Goal: Task Accomplishment & Management: Use online tool/utility

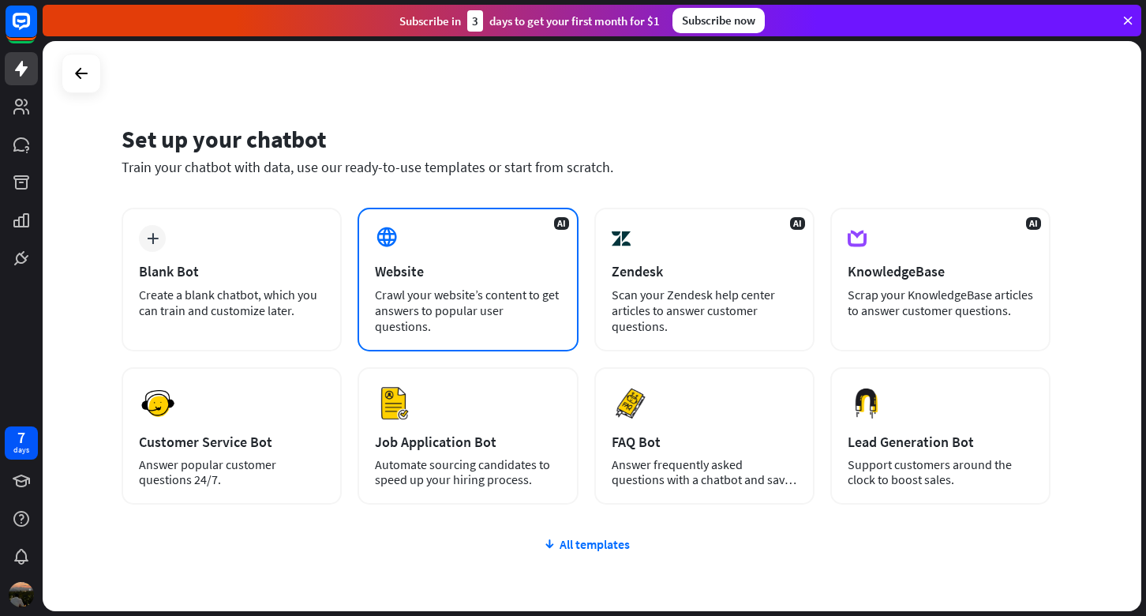
click at [479, 286] on div "AI Website Crawl your website’s content to get answers to popular user question…" at bounding box center [468, 280] width 220 height 144
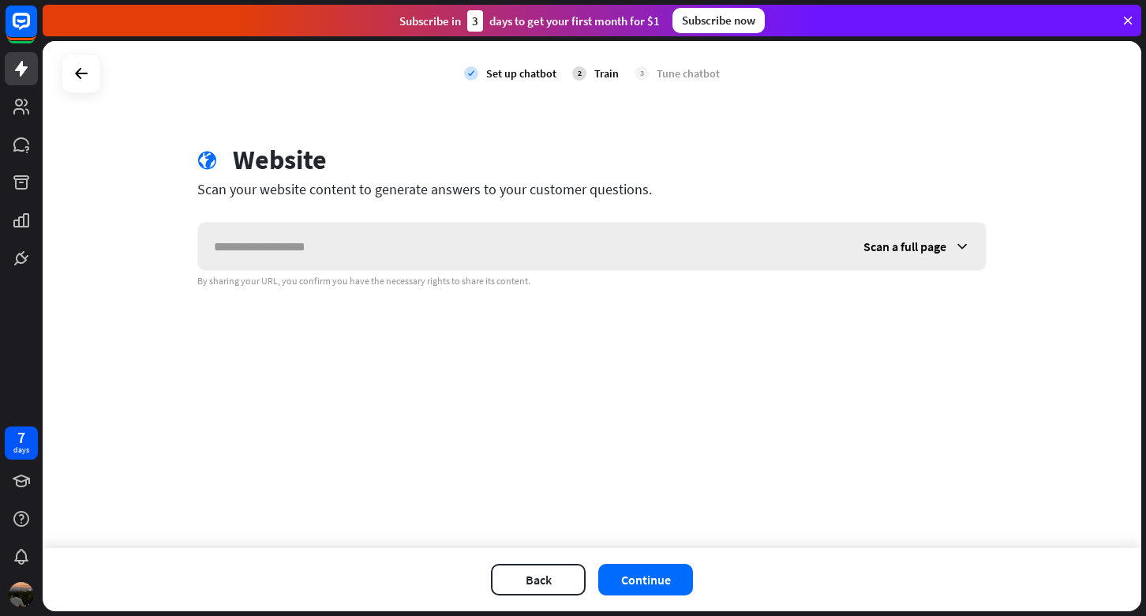
click at [959, 253] on icon at bounding box center [962, 246] width 16 height 16
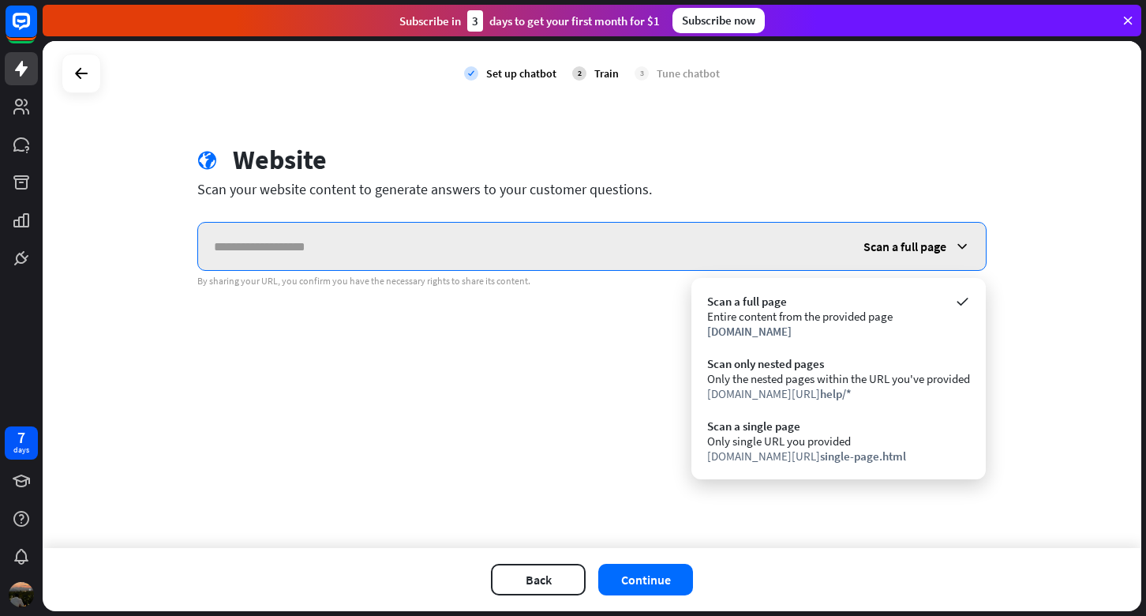
click at [670, 236] on input "text" at bounding box center [523, 246] width 650 height 47
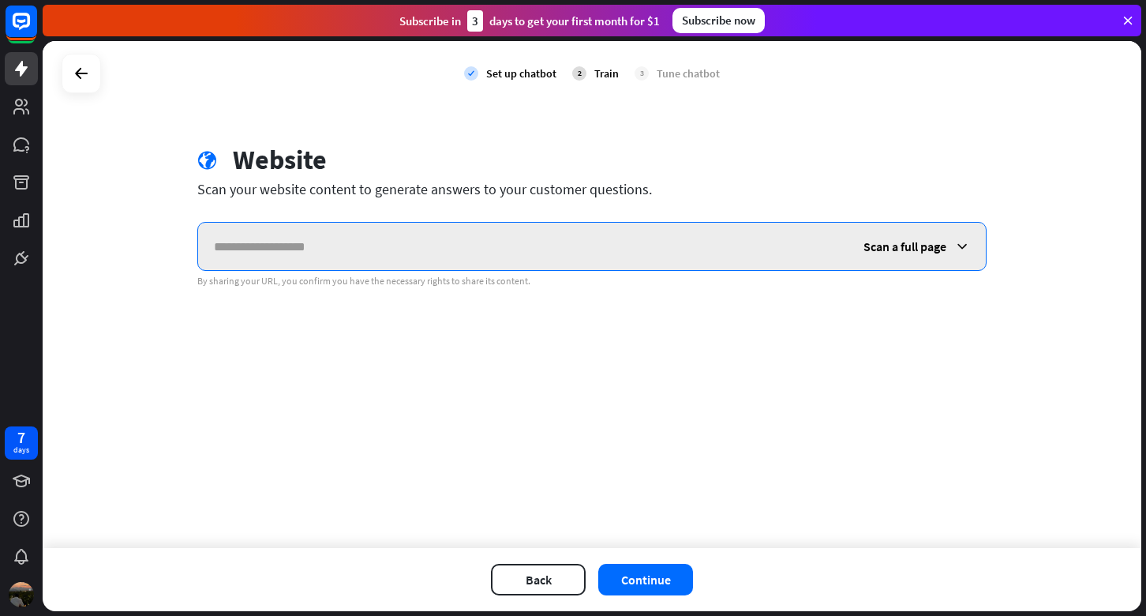
paste input "**********"
type input "**********"
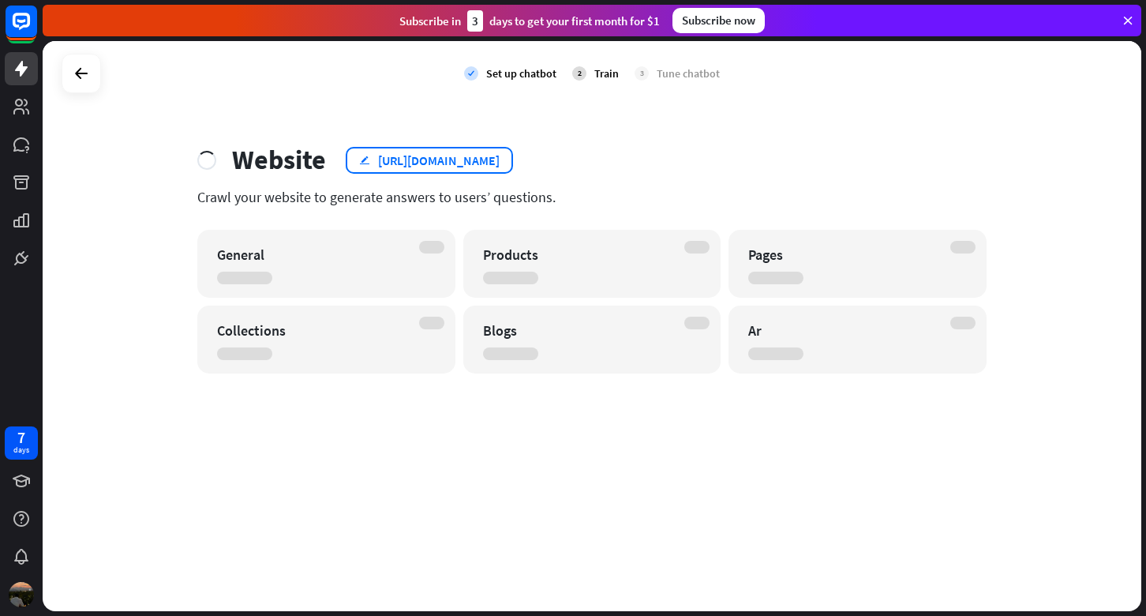
drag, startPoint x: 377, startPoint y: 163, endPoint x: 386, endPoint y: 163, distance: 9.5
click at [386, 163] on div "[URL][DOMAIN_NAME]" at bounding box center [439, 160] width 122 height 16
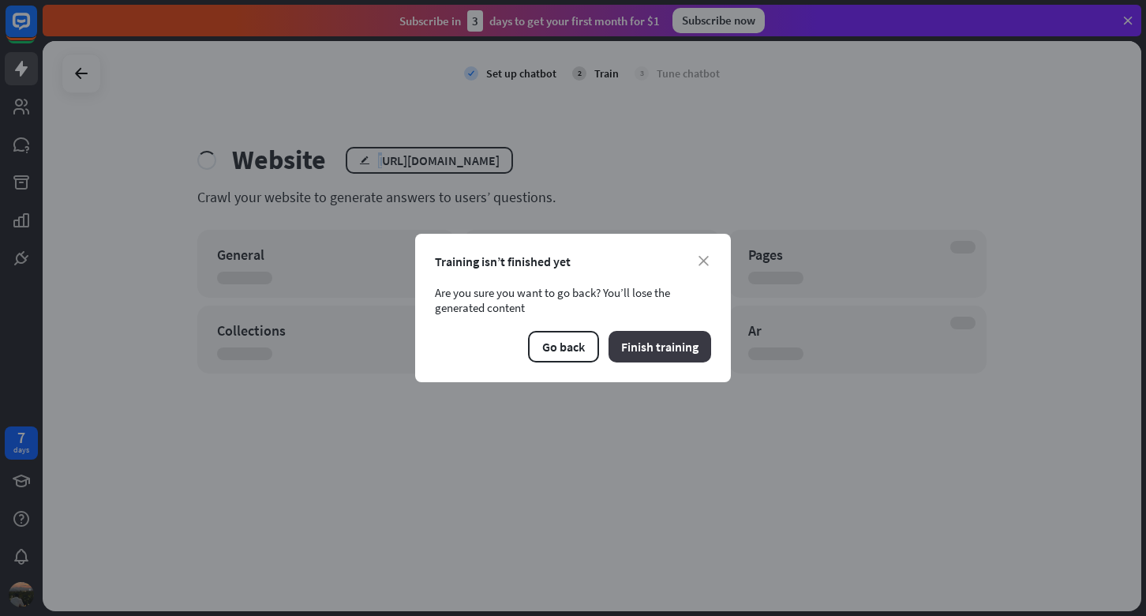
click at [662, 348] on button "Finish training" at bounding box center [660, 347] width 103 height 32
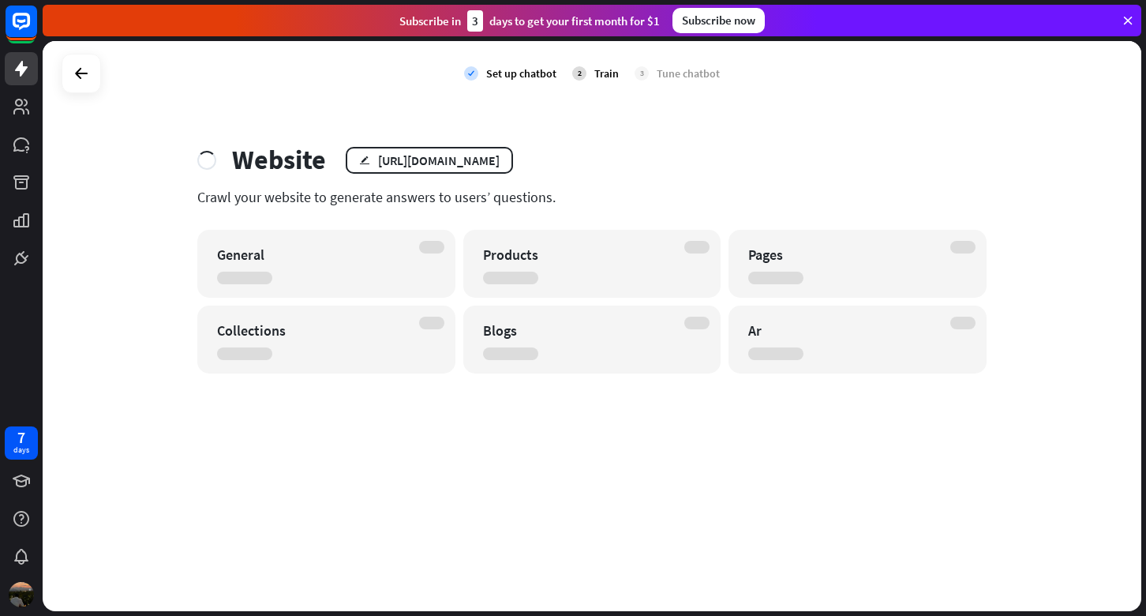
click at [488, 355] on div at bounding box center [510, 353] width 55 height 13
click at [662, 272] on div "Products" at bounding box center [592, 264] width 258 height 68
click at [553, 249] on div "Products" at bounding box center [578, 254] width 191 height 18
click at [398, 250] on div "General" at bounding box center [312, 254] width 191 height 18
click at [420, 353] on div "Collections" at bounding box center [326, 339] width 258 height 68
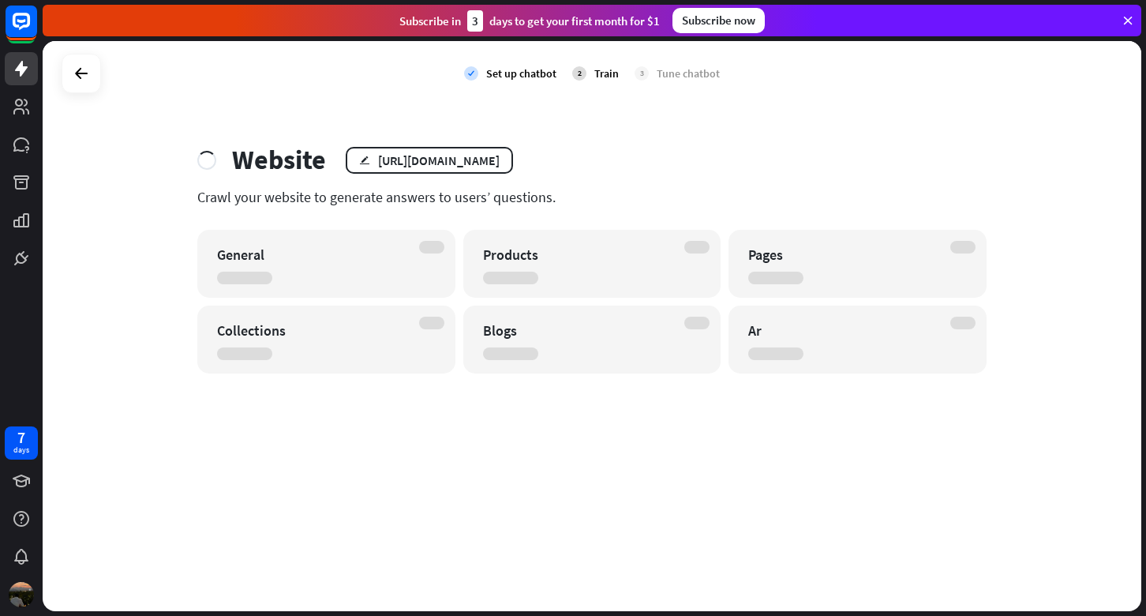
click at [1134, 19] on icon at bounding box center [1128, 20] width 14 height 14
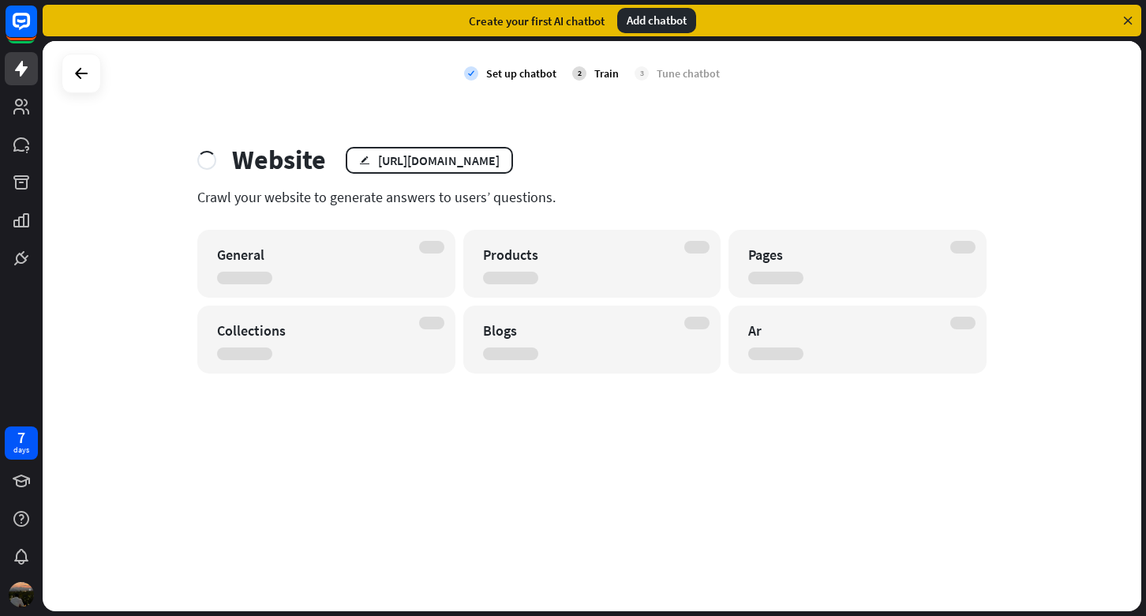
click at [1127, 21] on icon at bounding box center [1128, 20] width 14 height 14
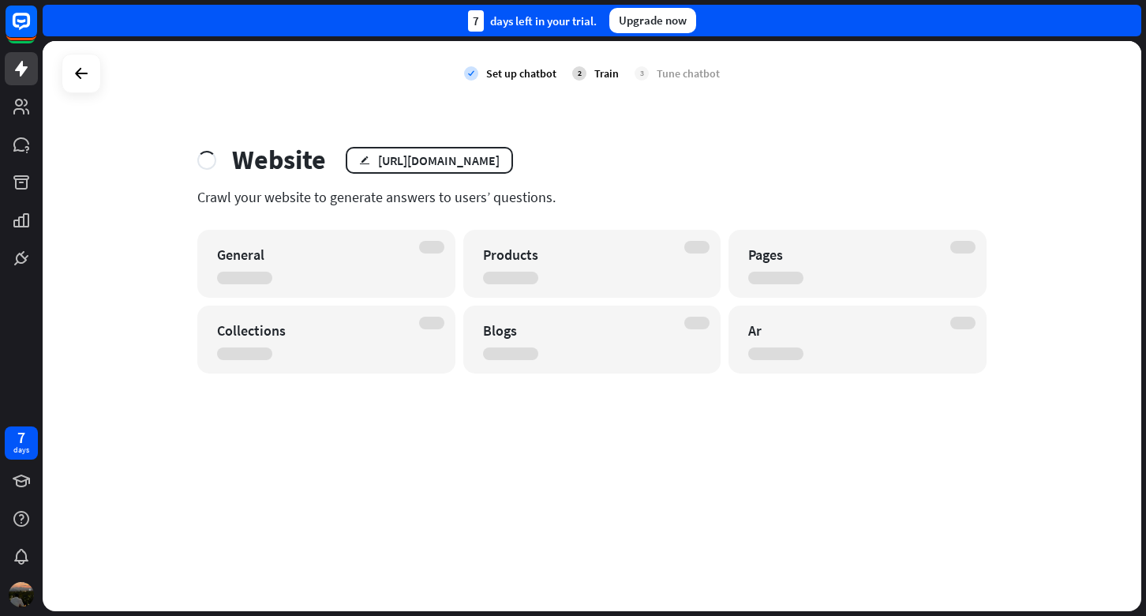
click at [1127, 21] on div "7 days left in your trial. Upgrade now" at bounding box center [592, 21] width 1099 height 32
click at [601, 77] on div "Train" at bounding box center [606, 73] width 24 height 14
click at [734, 113] on div "check Set up chatbot 2 Train 3 Tune chatbot Website edit [URL][DOMAIN_NAME] Cra…" at bounding box center [592, 326] width 1099 height 570
click at [425, 163] on div "[URL][DOMAIN_NAME]" at bounding box center [439, 160] width 122 height 16
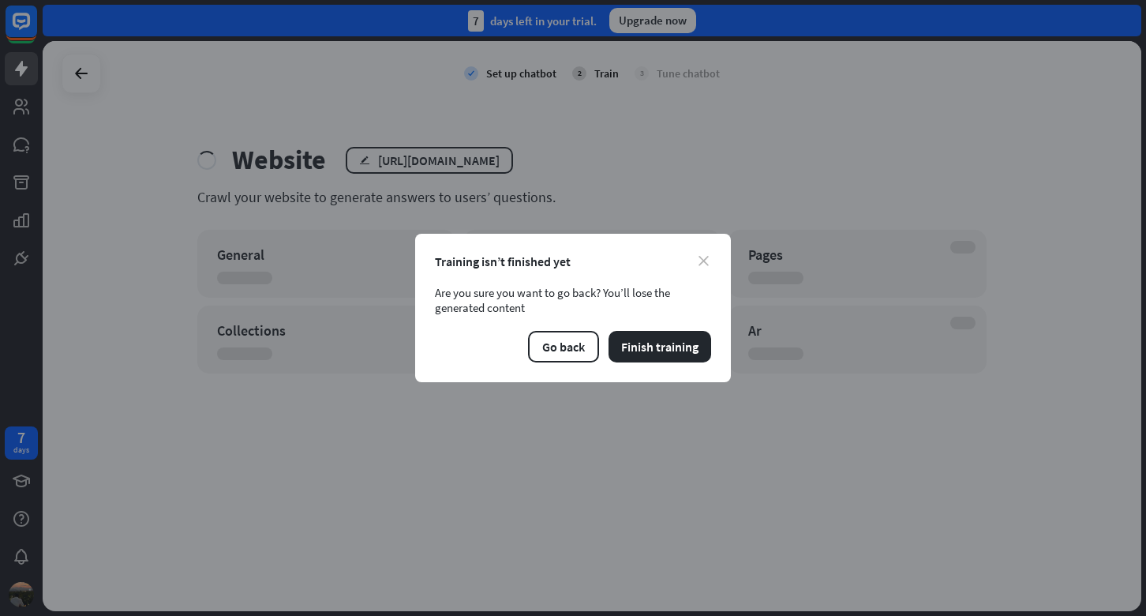
click at [704, 256] on icon "close" at bounding box center [704, 261] width 10 height 10
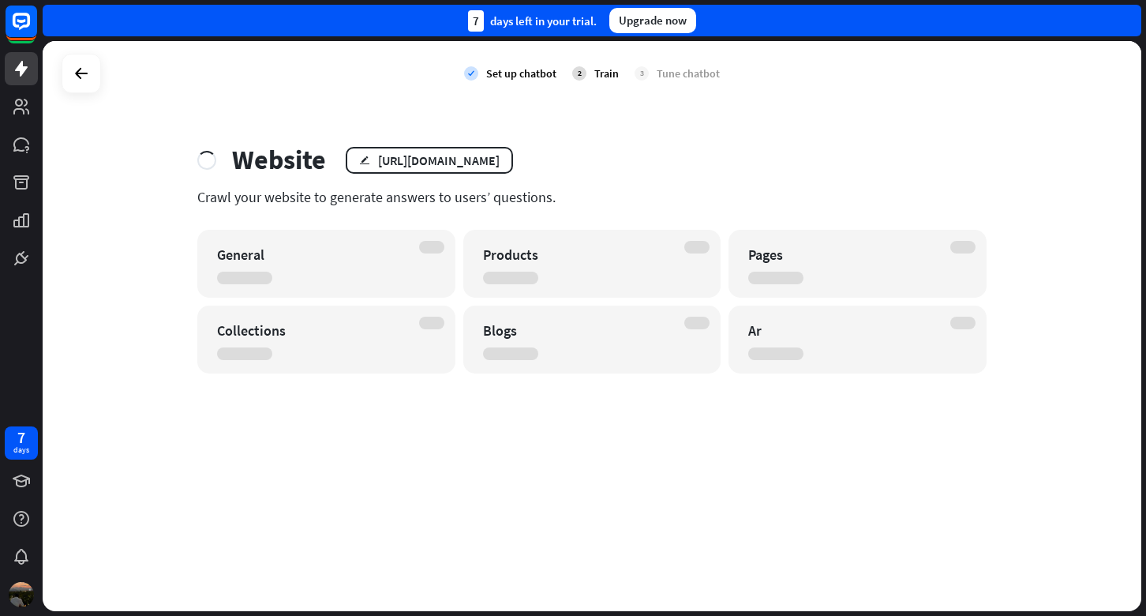
click at [575, 74] on div "2" at bounding box center [579, 73] width 14 height 14
